Goal: Task Accomplishment & Management: Use online tool/utility

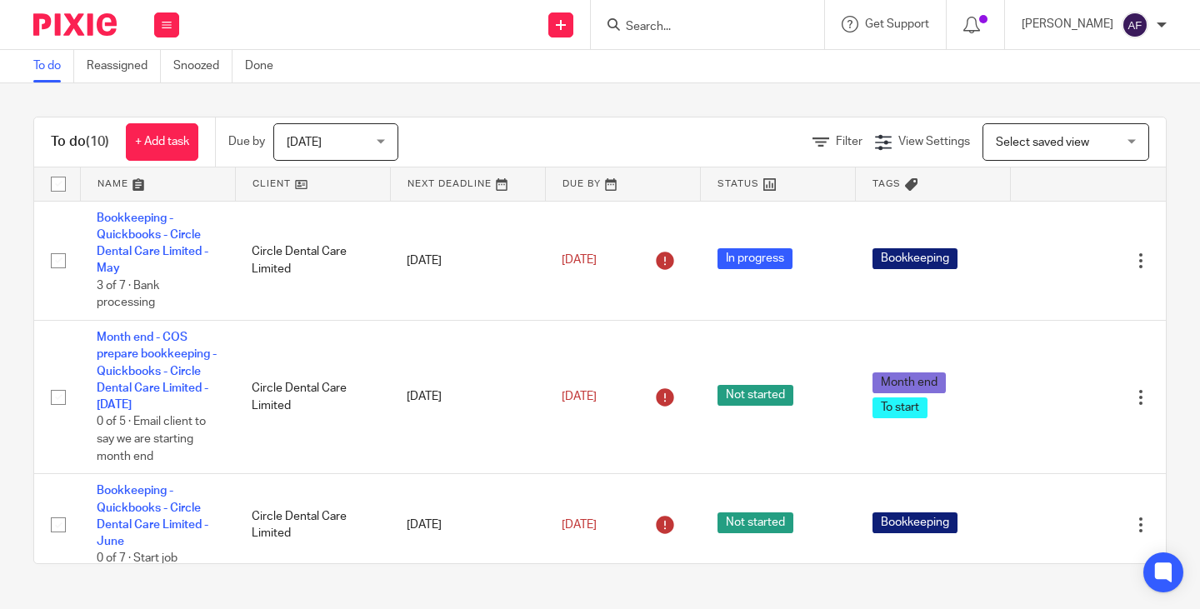
click at [759, 17] on form at bounding box center [712, 24] width 177 height 21
click at [762, 21] on input "Search" at bounding box center [699, 27] width 150 height 15
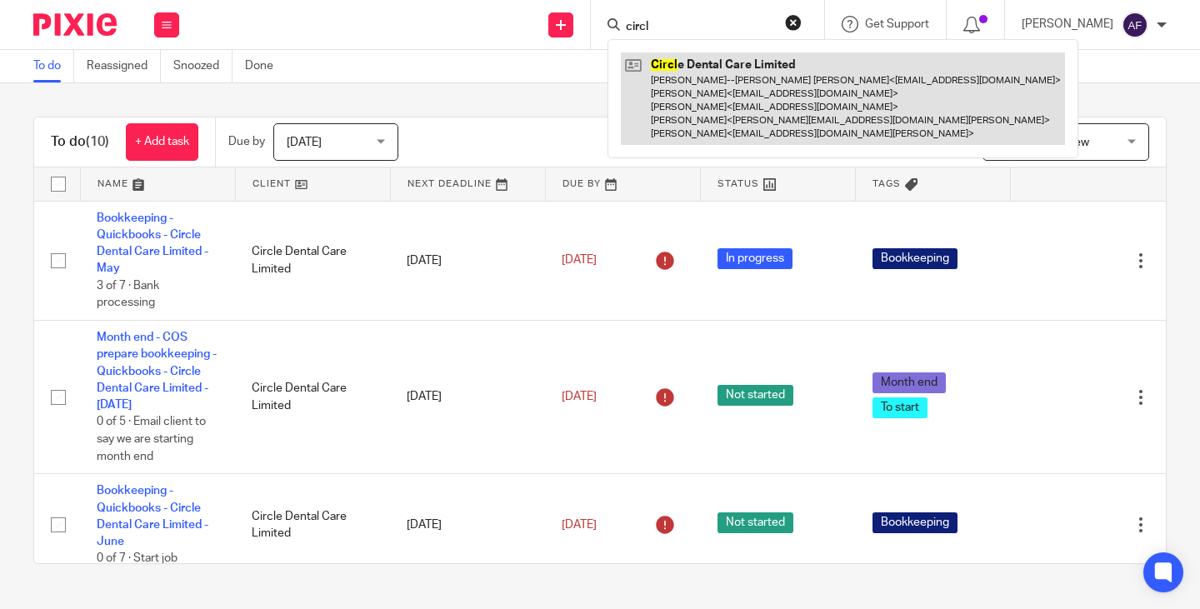
type input "circl"
click at [786, 66] on link at bounding box center [843, 98] width 444 height 92
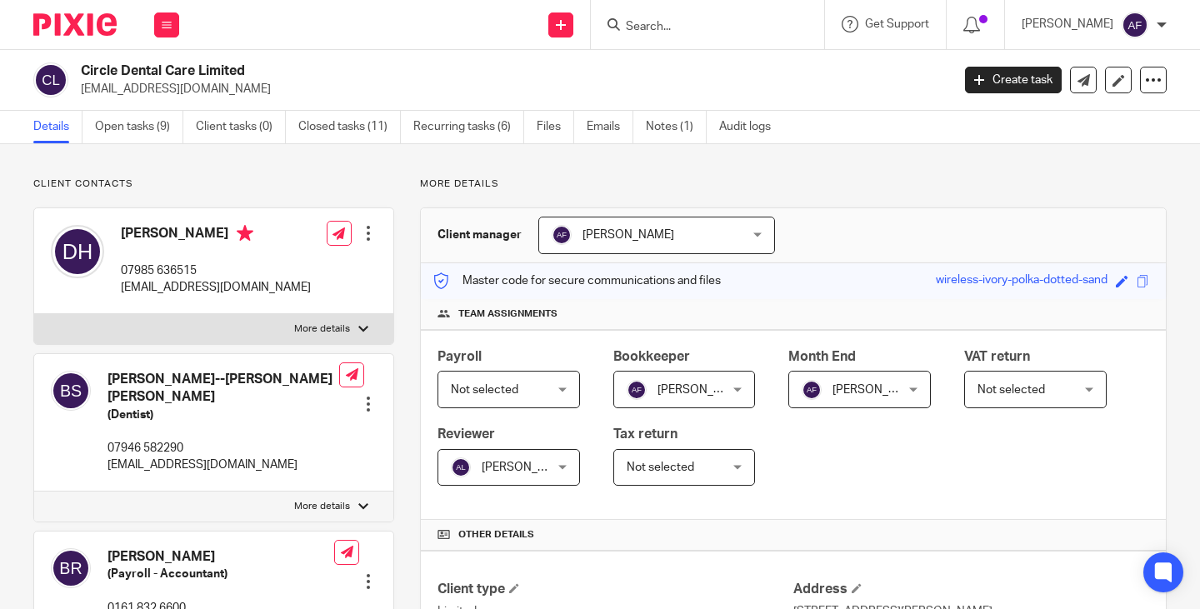
click at [261, 286] on div "Dipa Harsora 07985 636515 dipaharsora@hotmail.com Edit contact Create client fr…" at bounding box center [213, 261] width 359 height 106
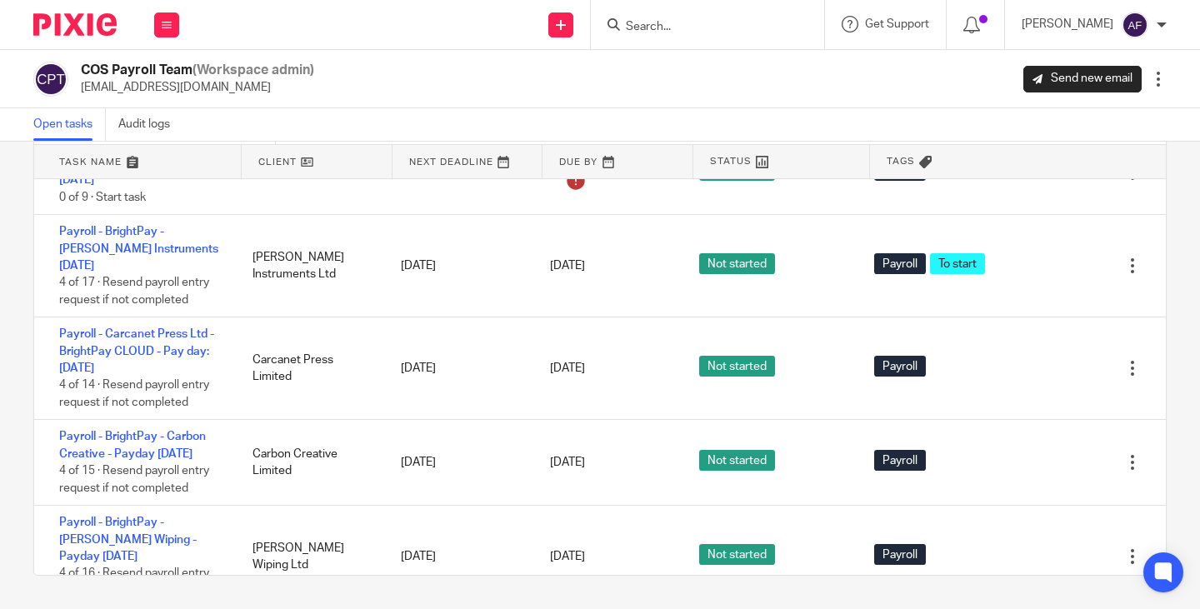
scroll to position [1162, 0]
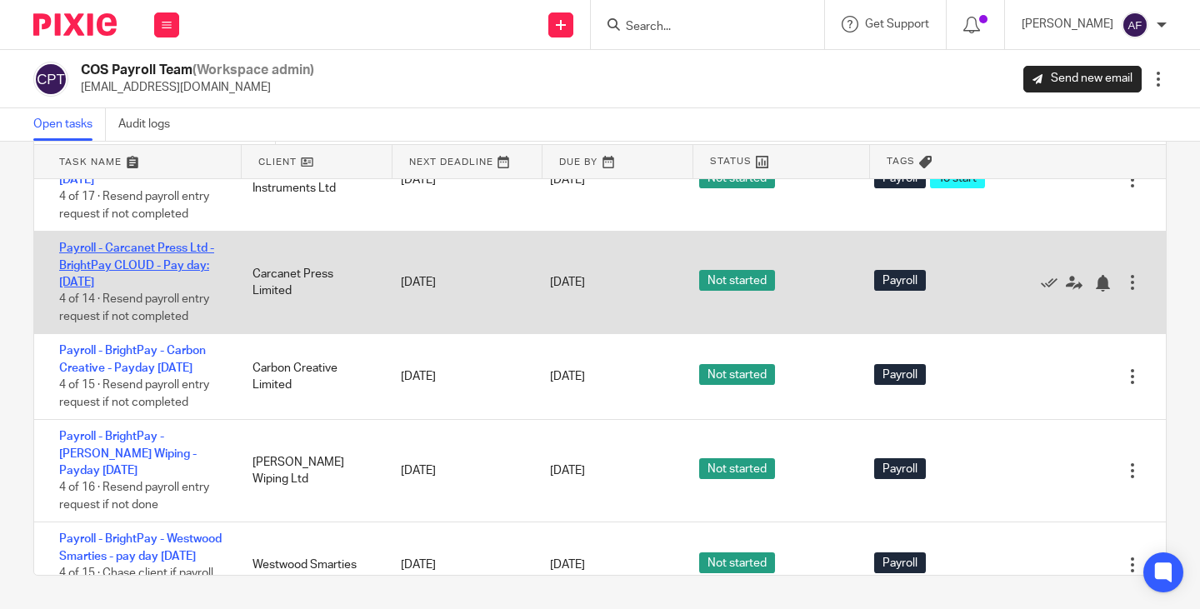
click at [162, 288] on link "Payroll - Carcanet Press Ltd - BrightPay CLOUD - Pay day: [DATE]" at bounding box center [136, 265] width 155 height 46
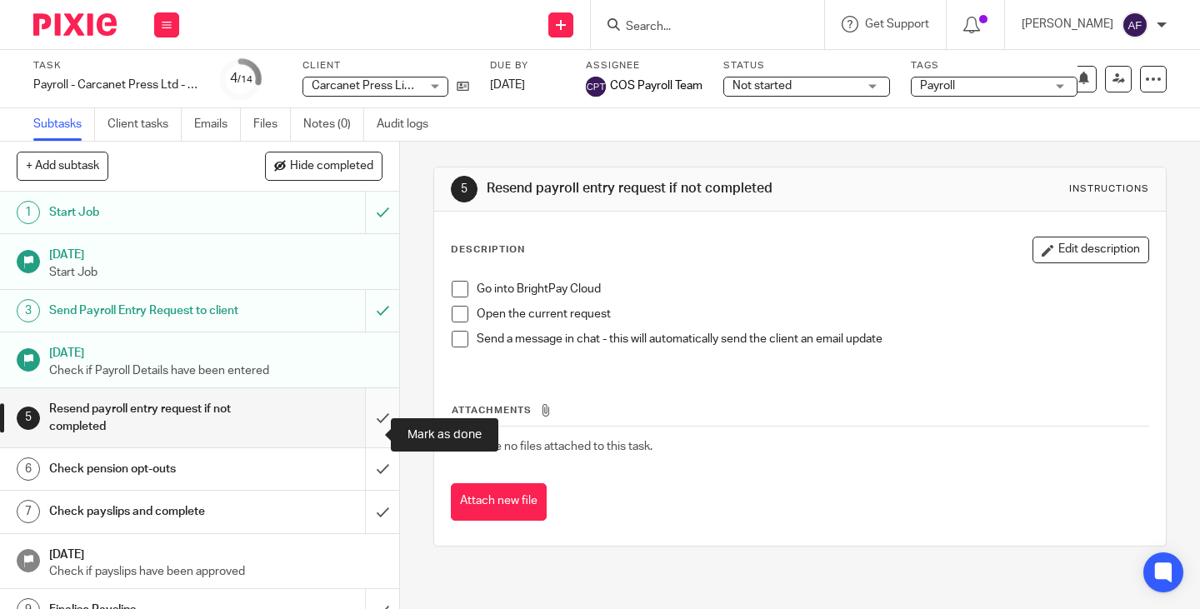
click at [364, 436] on input "submit" at bounding box center [199, 417] width 399 height 59
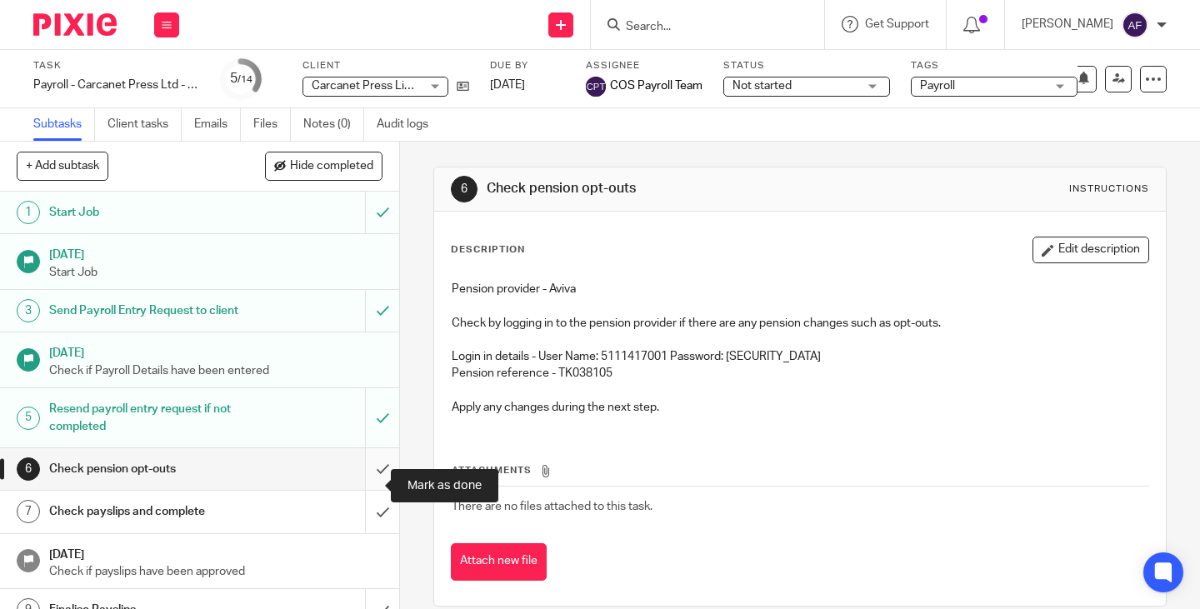
click at [372, 490] on input "submit" at bounding box center [199, 469] width 399 height 42
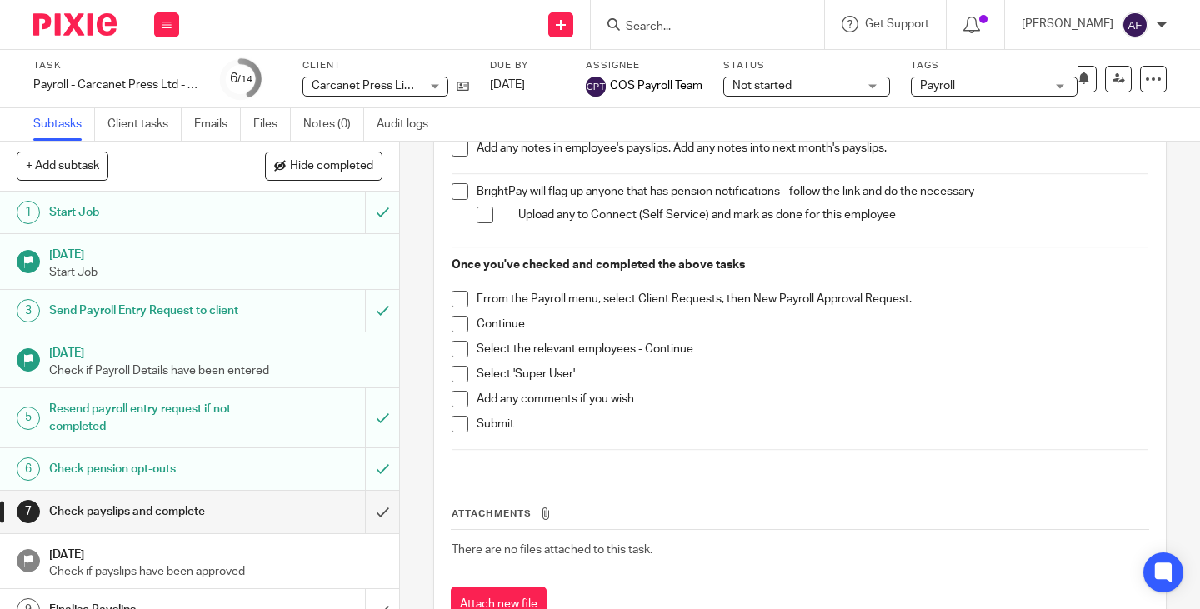
scroll to position [392, 0]
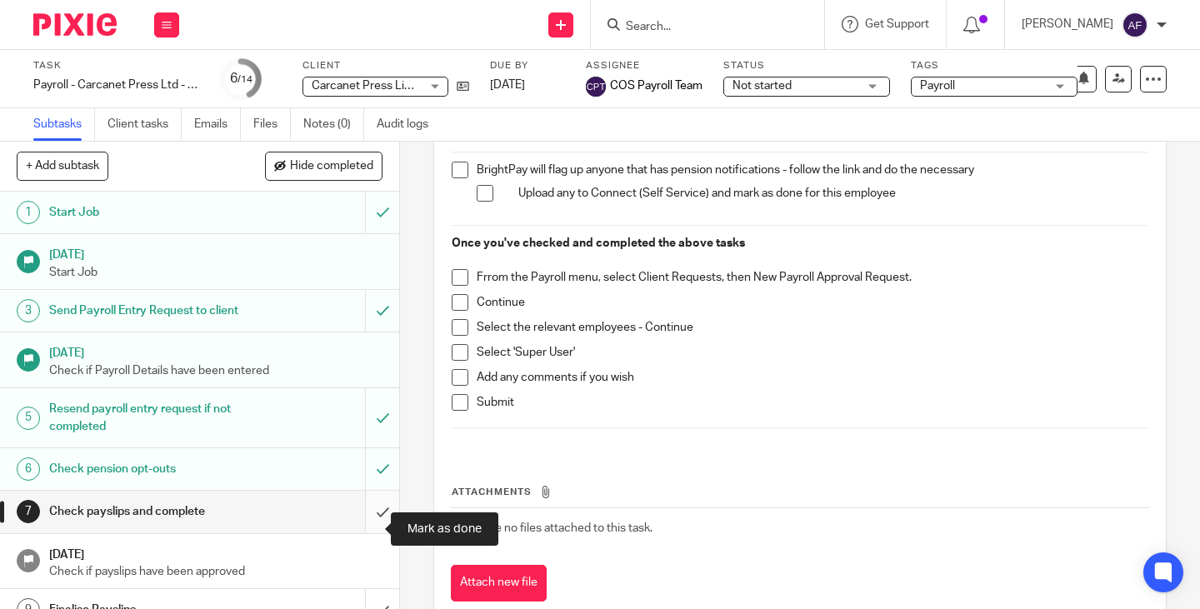
click at [363, 525] on input "submit" at bounding box center [199, 512] width 399 height 42
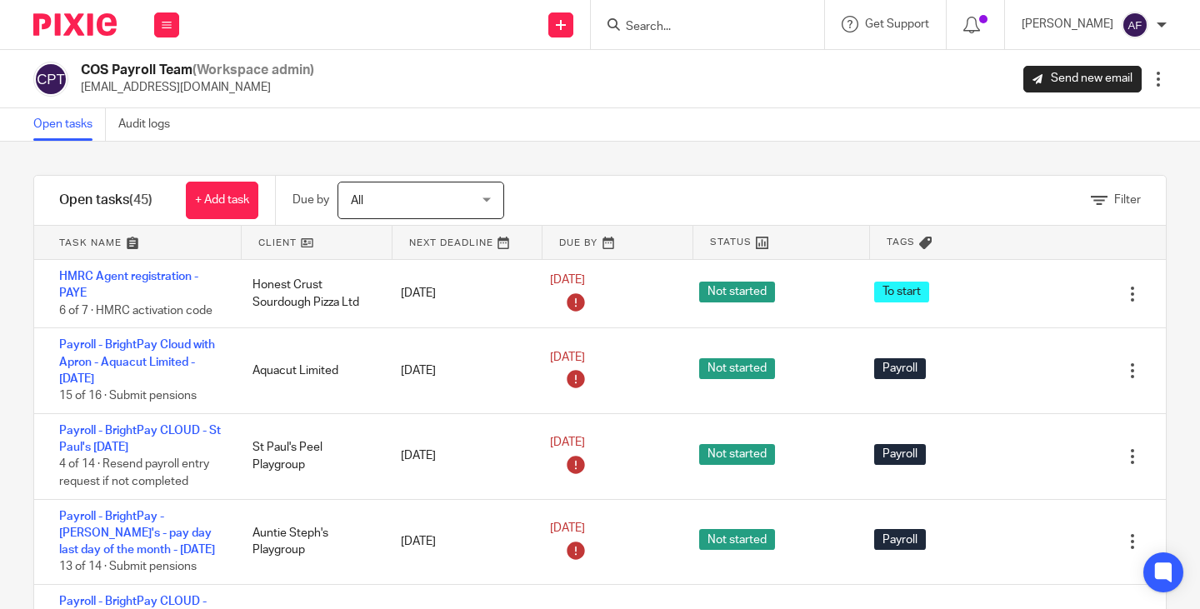
click at [266, 237] on link at bounding box center [317, 242] width 150 height 33
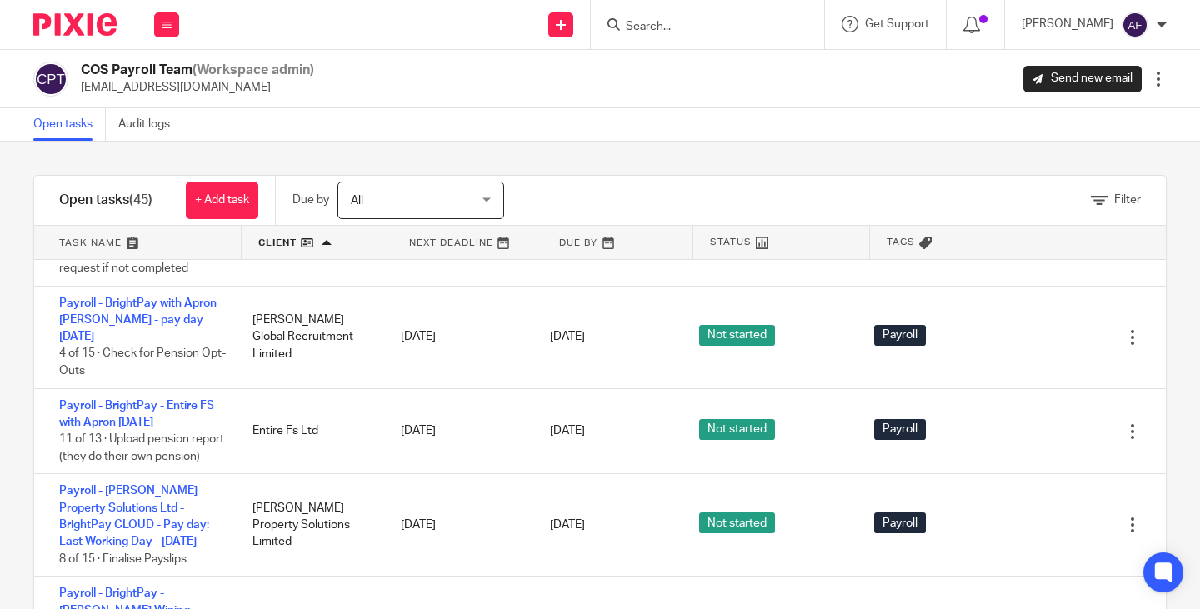
scroll to position [1454, 0]
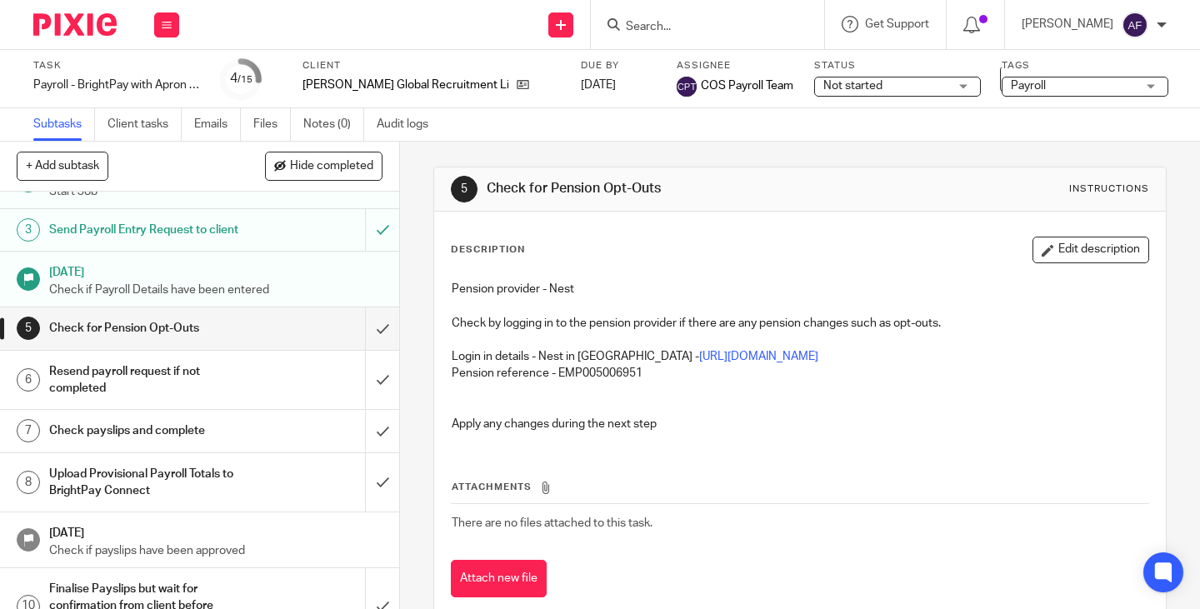
scroll to position [99, 0]
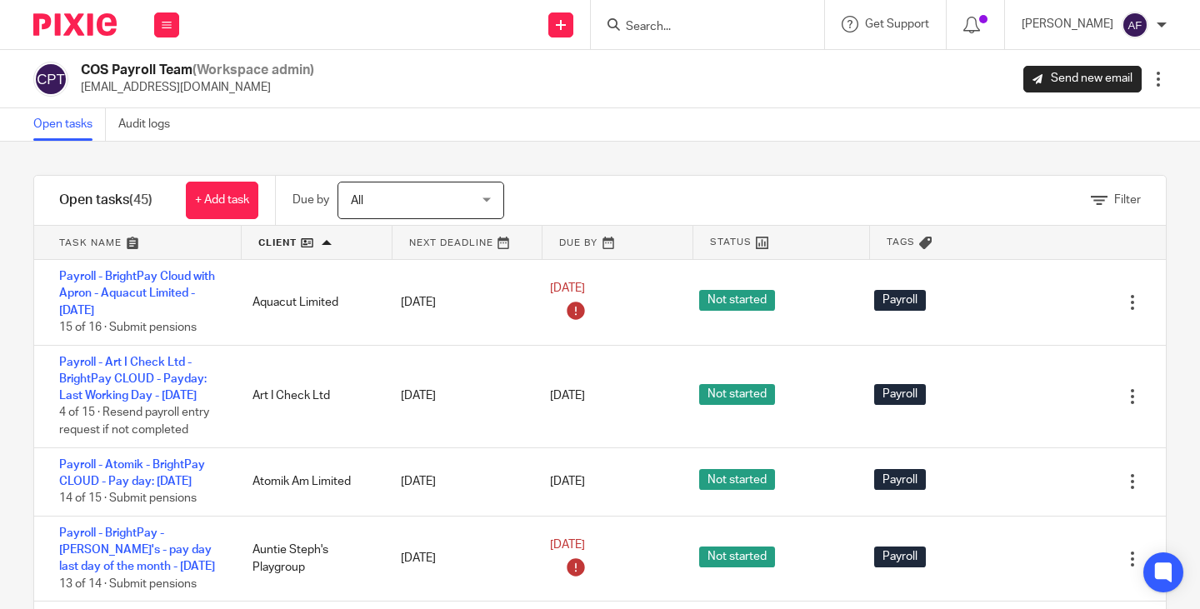
scroll to position [1871, 0]
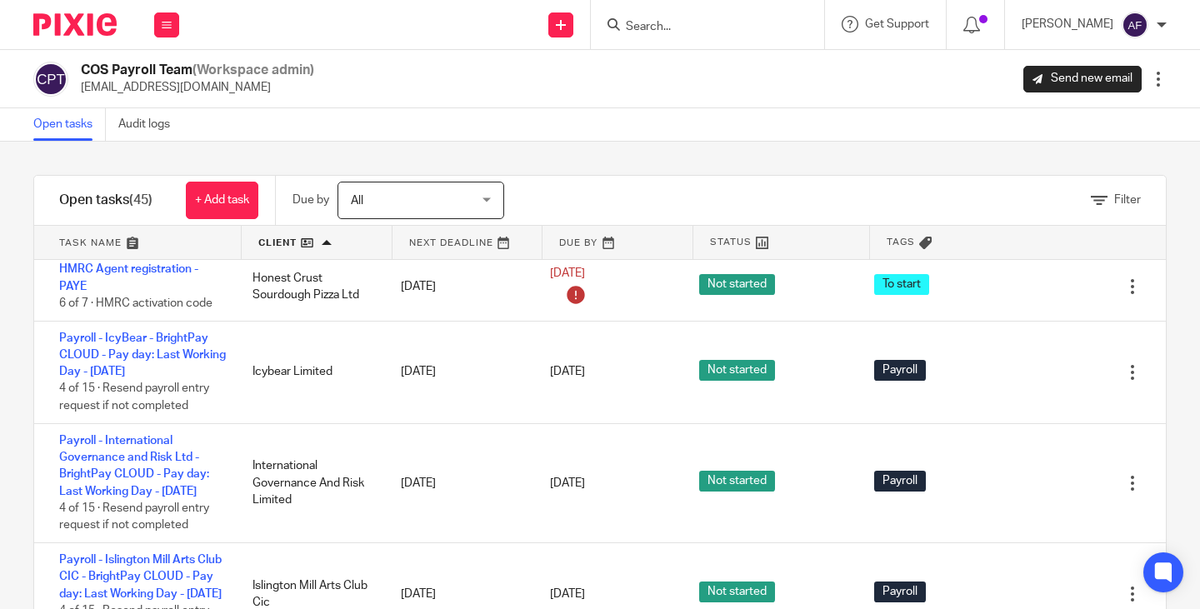
click at [148, 207] on link "Payroll - BrightPay - [PERSON_NAME] Wiping - Payday [DATE]" at bounding box center [127, 184] width 137 height 46
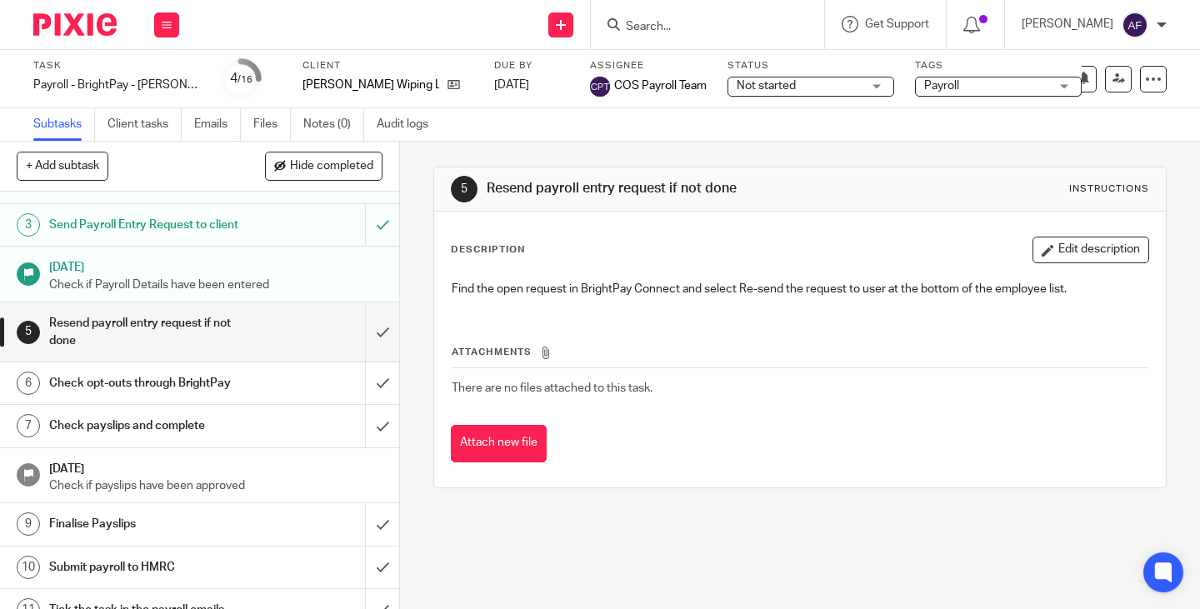
scroll to position [89, 0]
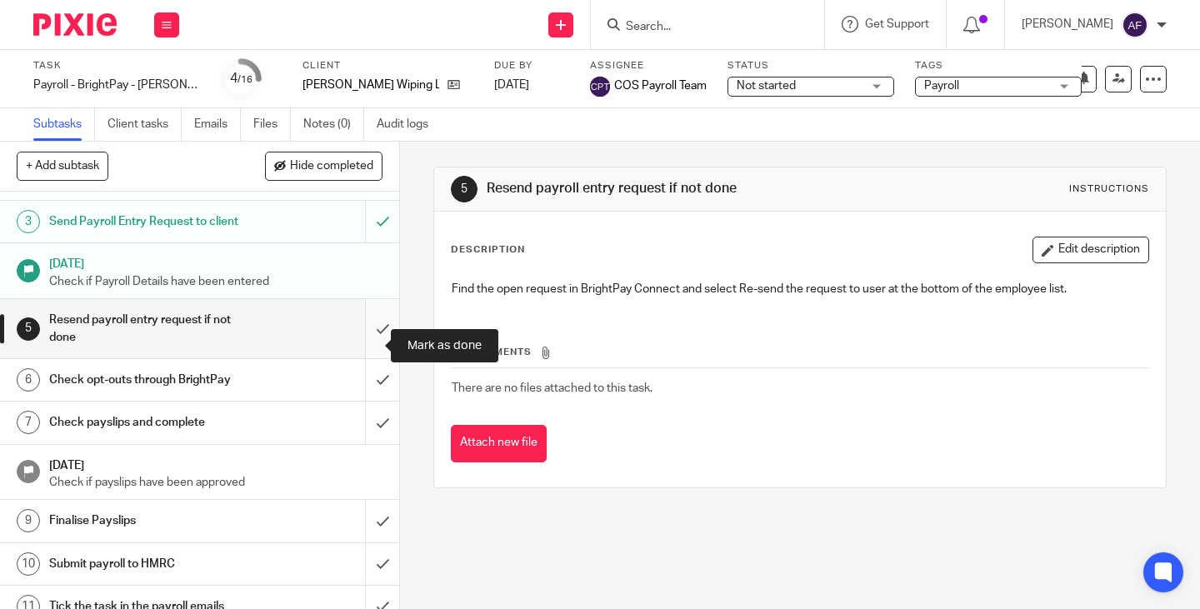
click at [367, 341] on input "submit" at bounding box center [199, 328] width 399 height 59
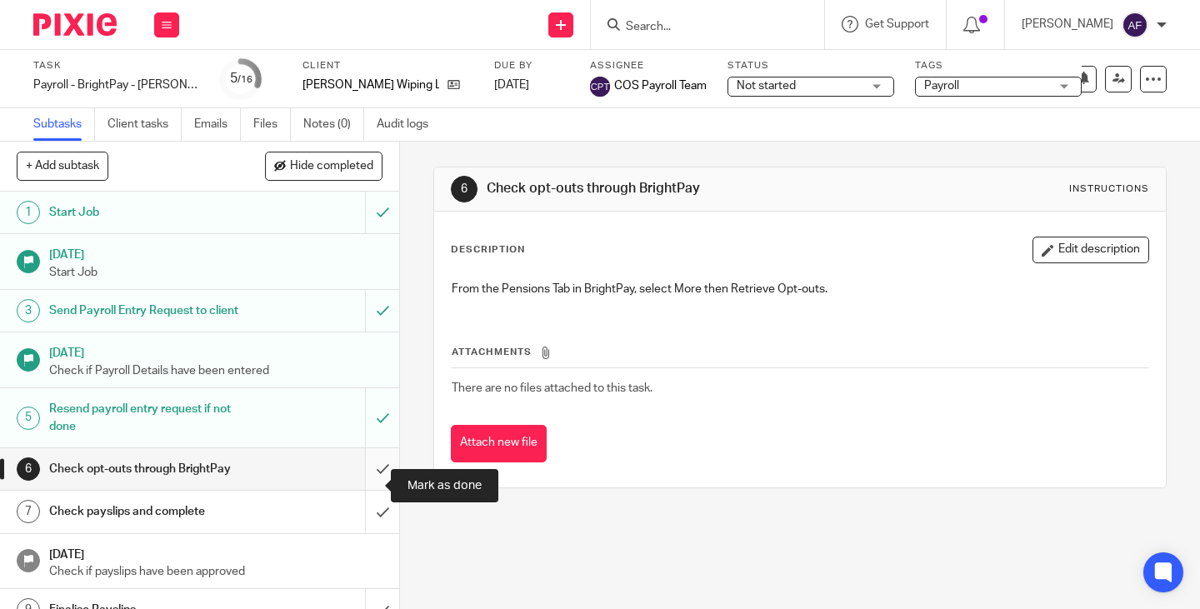
click at [367, 486] on input "submit" at bounding box center [199, 469] width 399 height 42
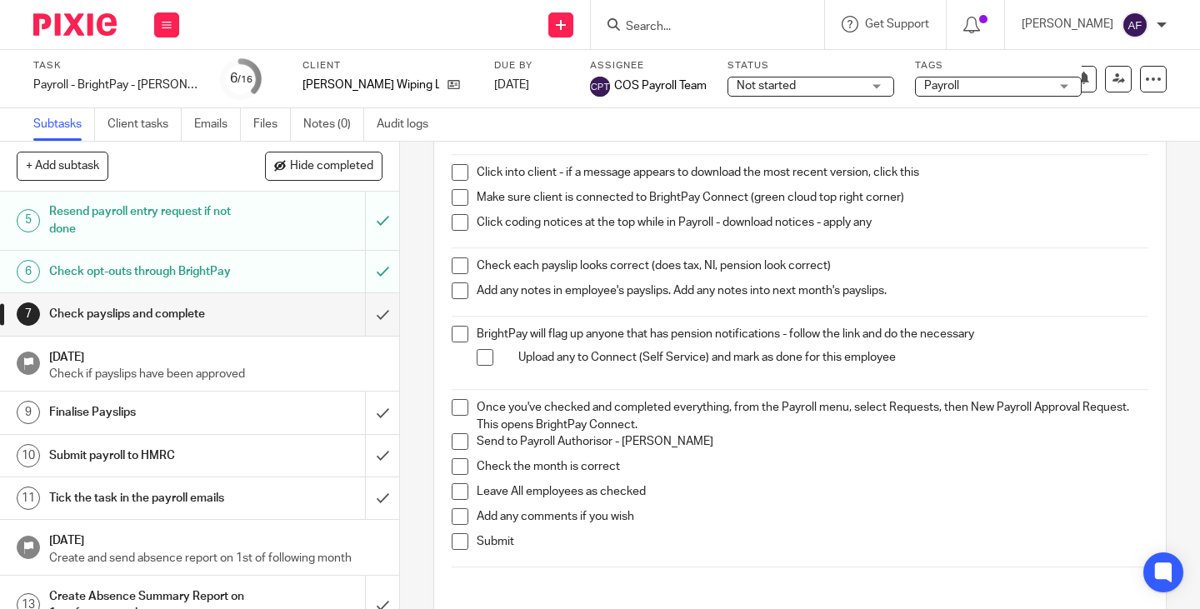
scroll to position [167, 0]
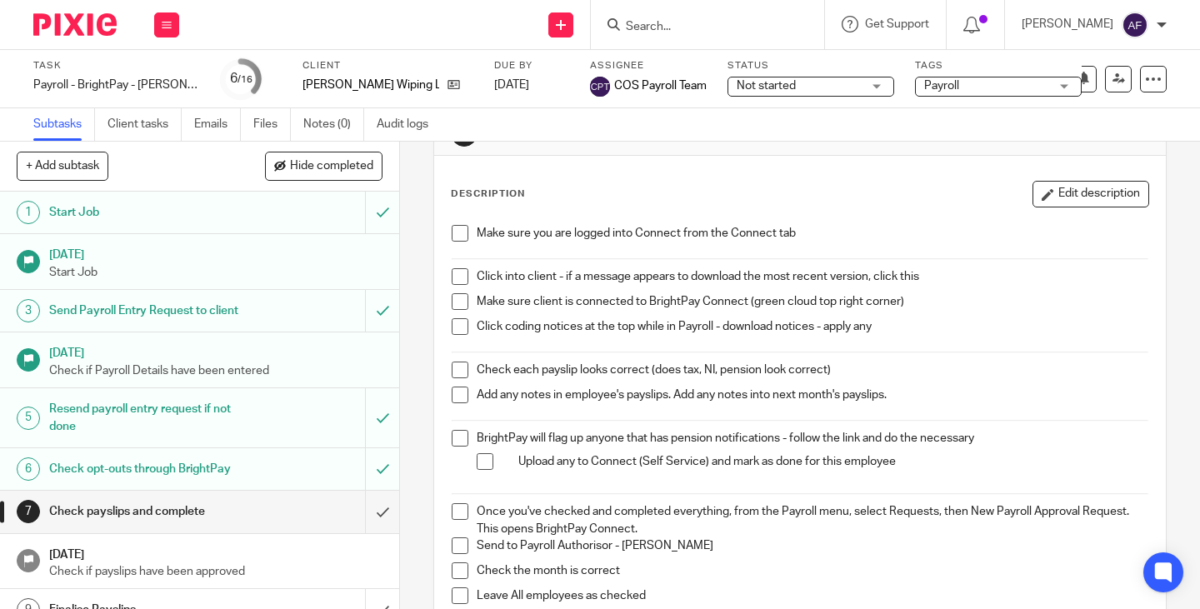
scroll to position [83, 0]
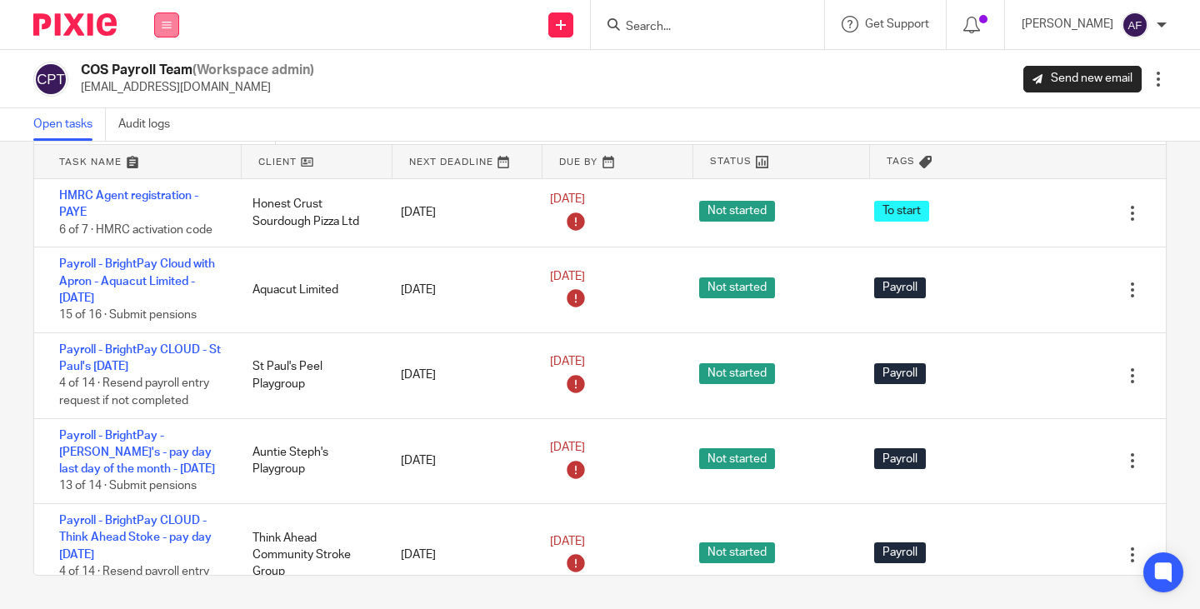
click at [174, 25] on button at bounding box center [166, 24] width 25 height 25
click at [157, 77] on link "Work" at bounding box center [157, 78] width 27 height 12
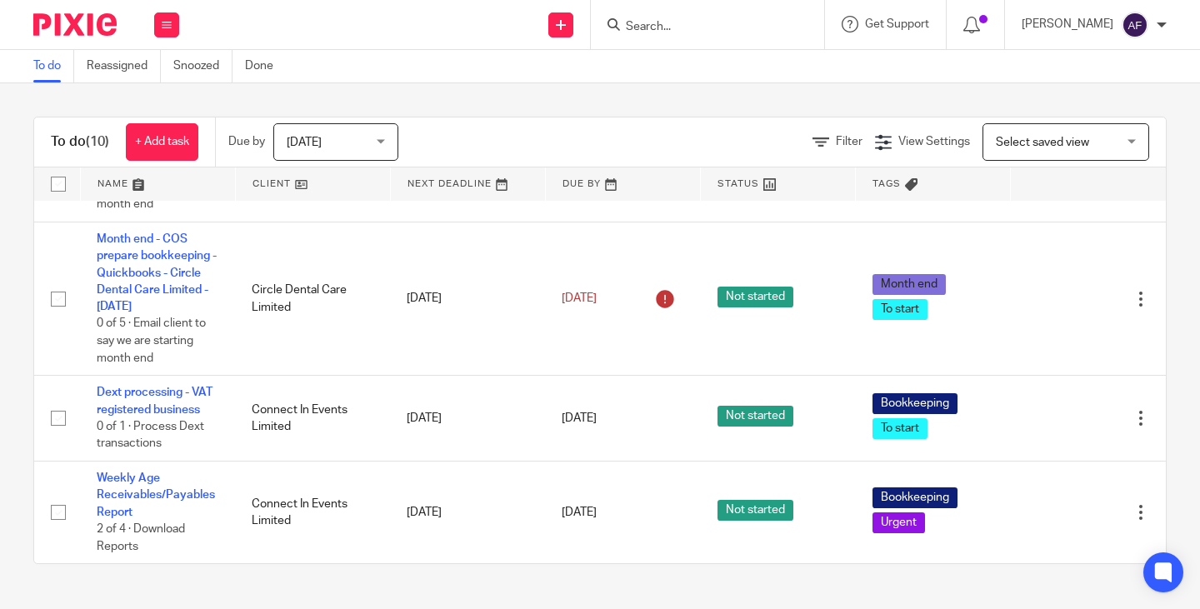
scroll to position [849, 0]
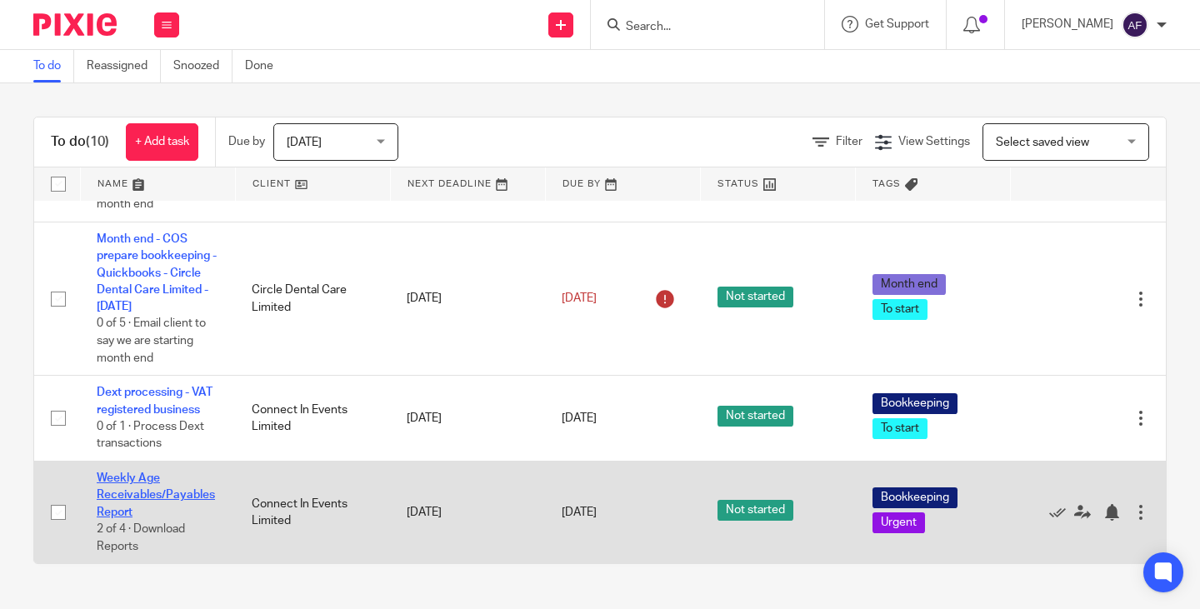
click at [133, 494] on link "Weekly Age Receivables/Payables Report" at bounding box center [156, 495] width 118 height 46
